Goal: Task Accomplishment & Management: Manage account settings

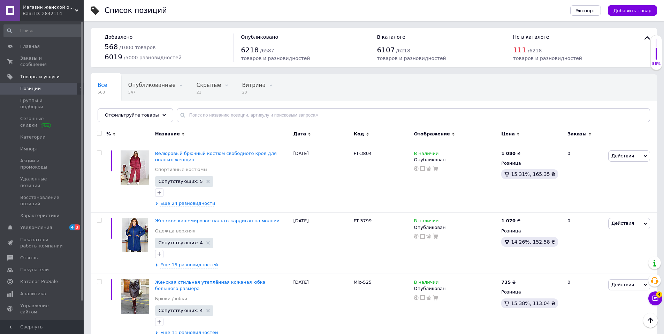
scroll to position [35, 0]
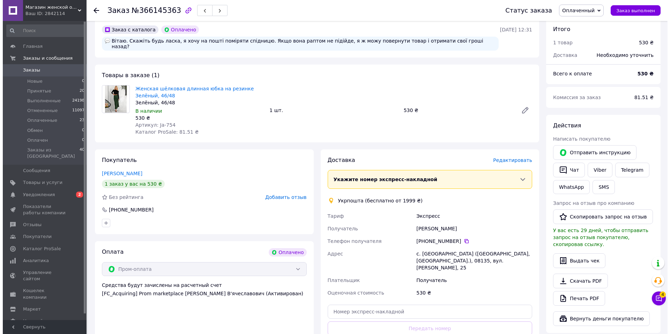
scroll to position [244, 0]
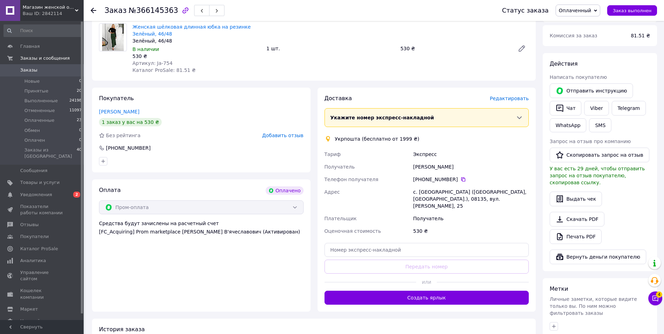
click at [514, 96] on span "Редактировать" at bounding box center [509, 99] width 39 height 6
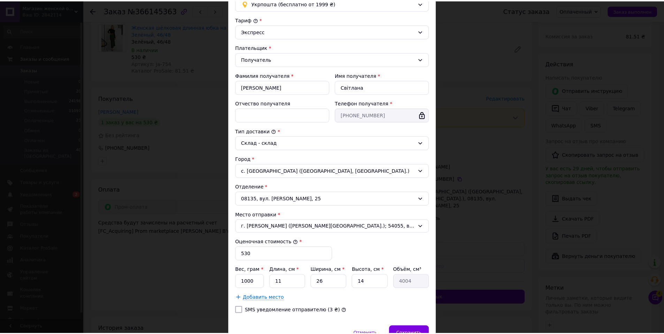
scroll to position [103, 0]
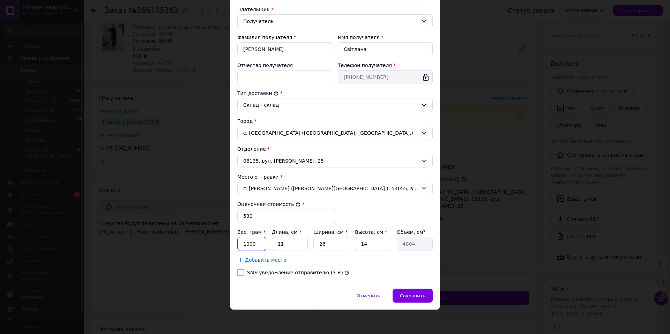
click at [246, 243] on input "1000" at bounding box center [251, 244] width 29 height 14
type input "500"
click at [290, 245] on input "11" at bounding box center [290, 244] width 36 height 14
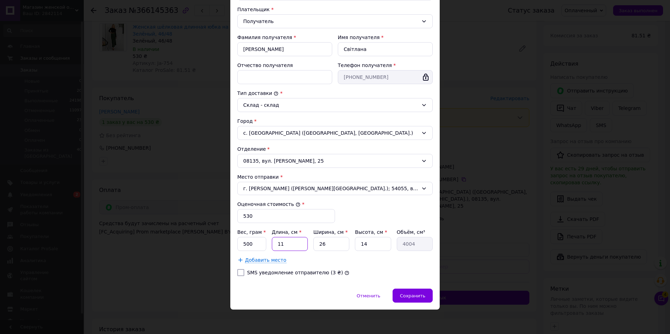
type input "2"
type input "728"
type input "20"
type input "7280"
type input "20"
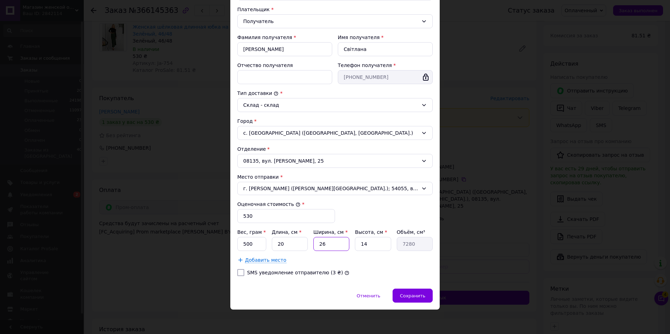
click at [321, 244] on input "26" at bounding box center [331, 244] width 36 height 14
type input "2"
type input "560"
type input "20"
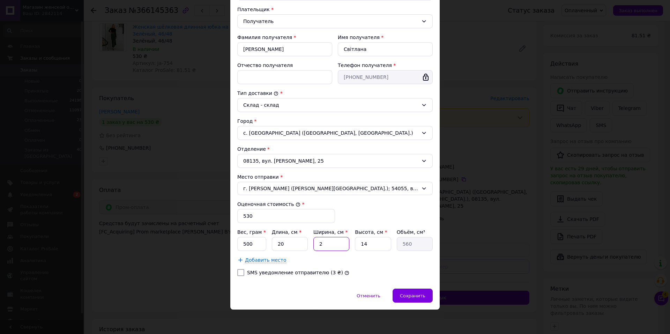
type input "5600"
click at [330, 241] on input "20" at bounding box center [331, 244] width 36 height 14
type input "2"
type input "560"
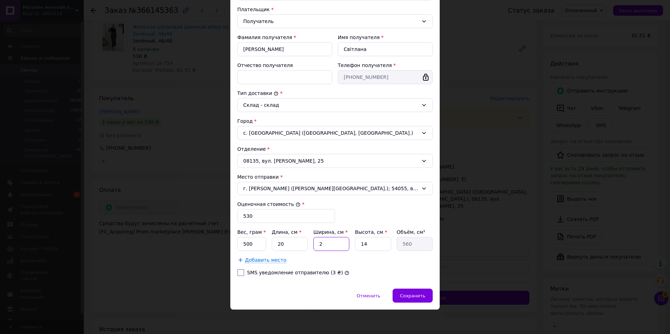
type input "20"
type input "5600"
type input "20"
click at [364, 241] on input "14" at bounding box center [373, 244] width 36 height 14
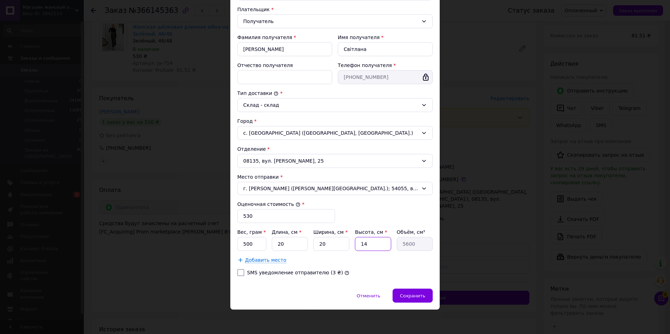
type input "5"
type input "2000"
type input "5"
click at [412, 287] on div "Способ доставки Укрпошта (бесплатно от 1999 ₴) Тариф * Экспресс Плательщик * По…" at bounding box center [334, 115] width 209 height 345
click at [415, 292] on div "Сохранить" at bounding box center [412, 295] width 40 height 14
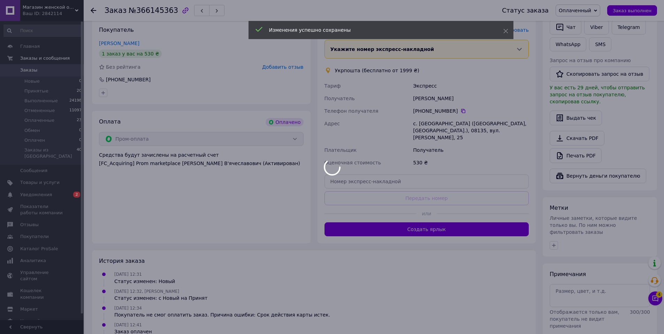
scroll to position [314, 0]
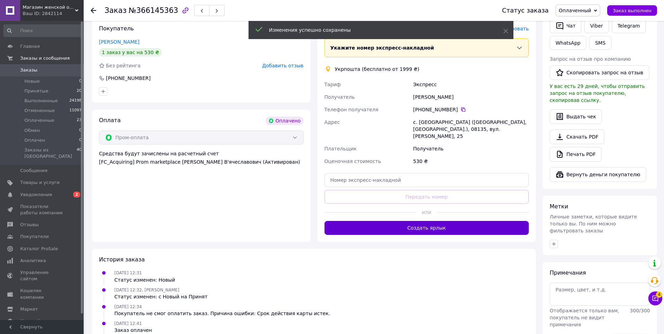
click at [430, 221] on button "Создать ярлык" at bounding box center [427, 228] width 205 height 14
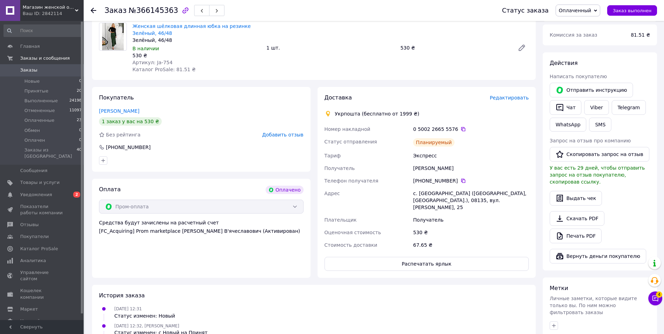
scroll to position [244, 0]
click at [461, 127] on icon at bounding box center [464, 130] width 6 height 6
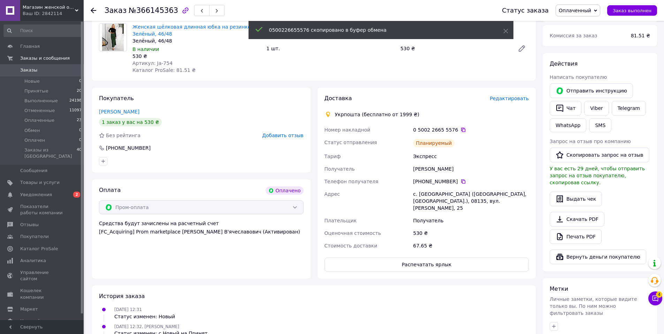
click at [461, 127] on icon at bounding box center [464, 130] width 6 height 6
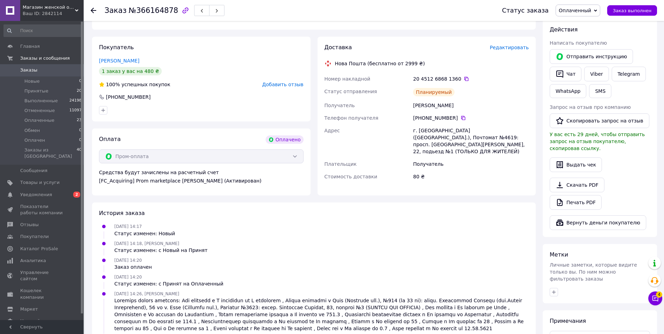
scroll to position [279, 0]
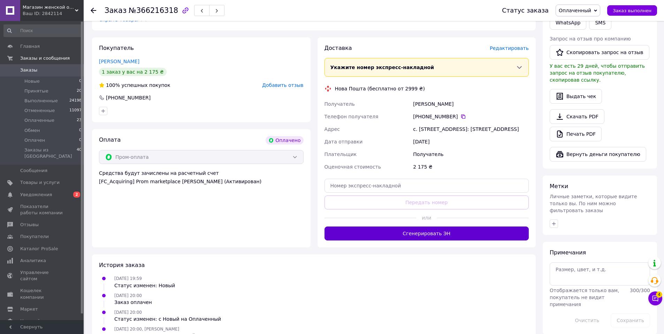
scroll to position [349, 0]
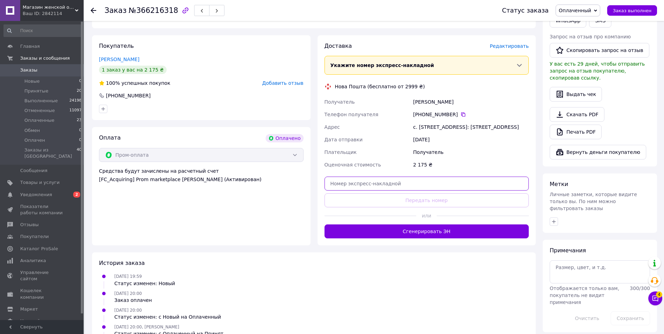
click at [424, 189] on input "text" at bounding box center [427, 184] width 205 height 14
paste input "20451269231505"
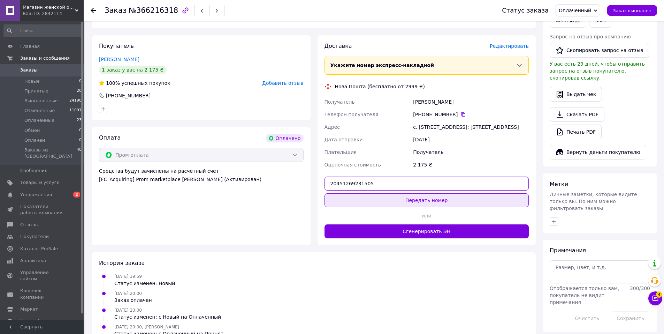
type input "20451269231505"
click at [428, 206] on button "Передать номер" at bounding box center [427, 200] width 205 height 14
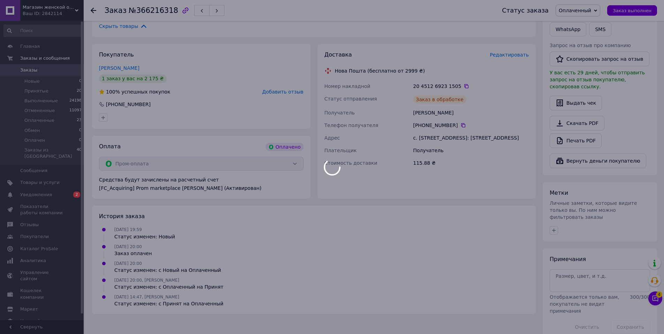
scroll to position [344, 0]
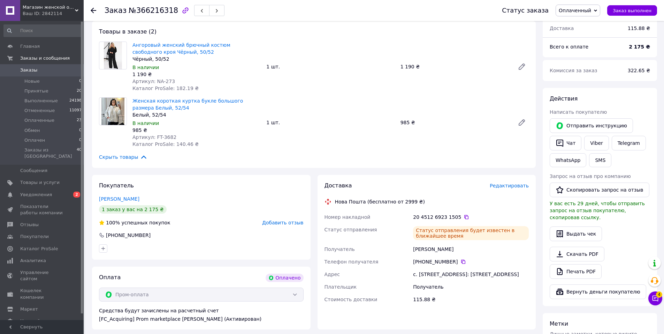
scroll to position [344, 0]
